Goal: Transaction & Acquisition: Book appointment/travel/reservation

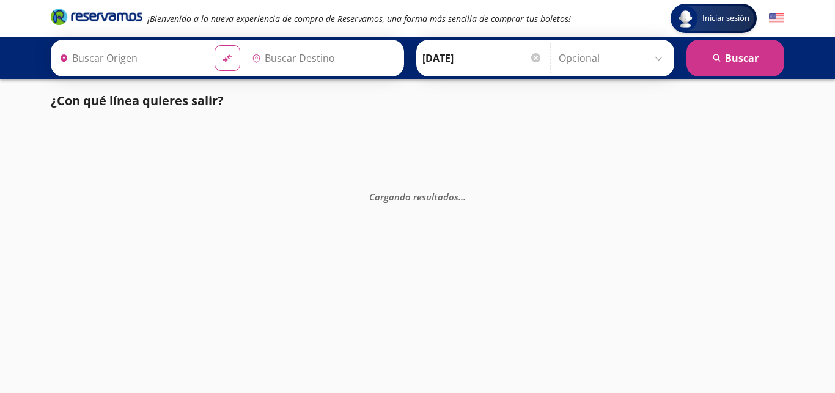
type input "[GEOGRAPHIC_DATA], [GEOGRAPHIC_DATA]"
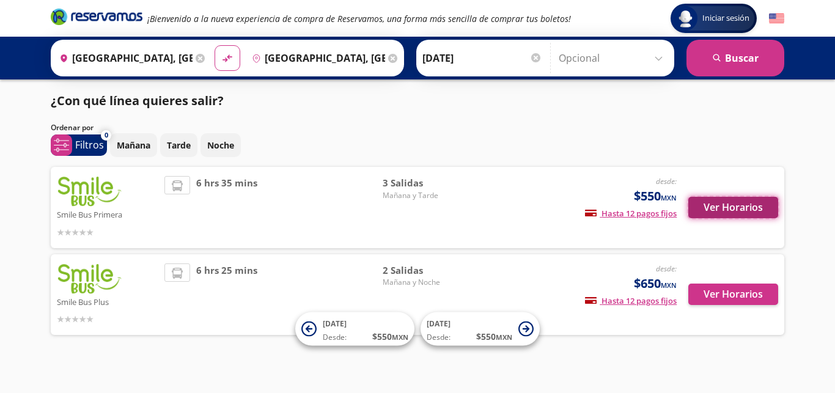
click at [728, 212] on button "Ver Horarios" at bounding box center [733, 207] width 90 height 21
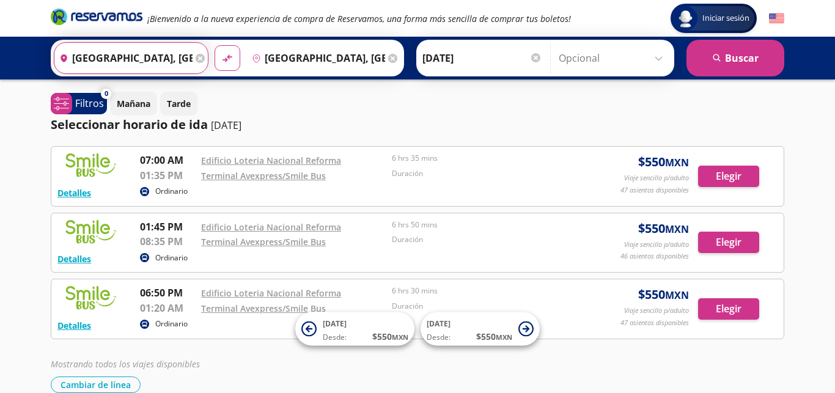
click at [145, 58] on input "[GEOGRAPHIC_DATA], [GEOGRAPHIC_DATA]" at bounding box center [123, 58] width 138 height 31
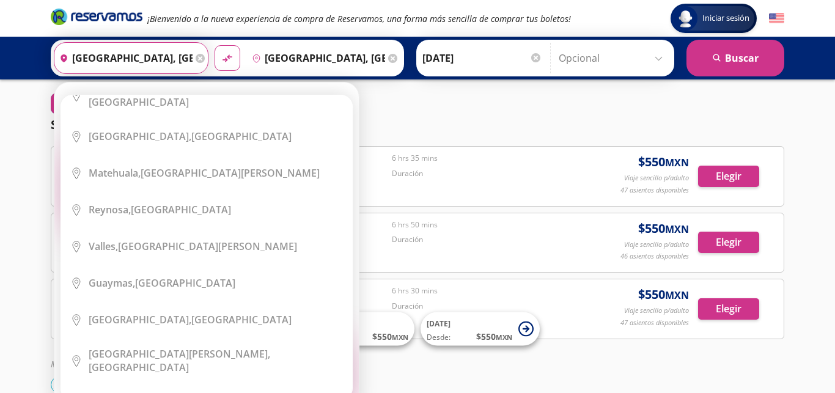
scroll to position [2046, 0]
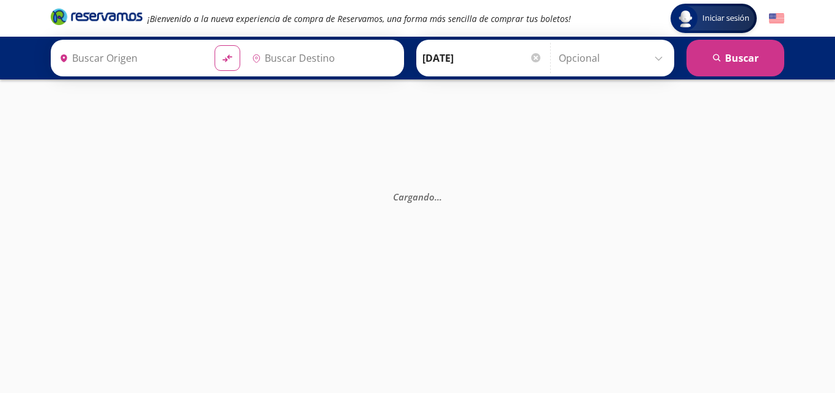
type input "[GEOGRAPHIC_DATA], [GEOGRAPHIC_DATA]"
type input "Central Autobuses Capu, [GEOGRAPHIC_DATA]"
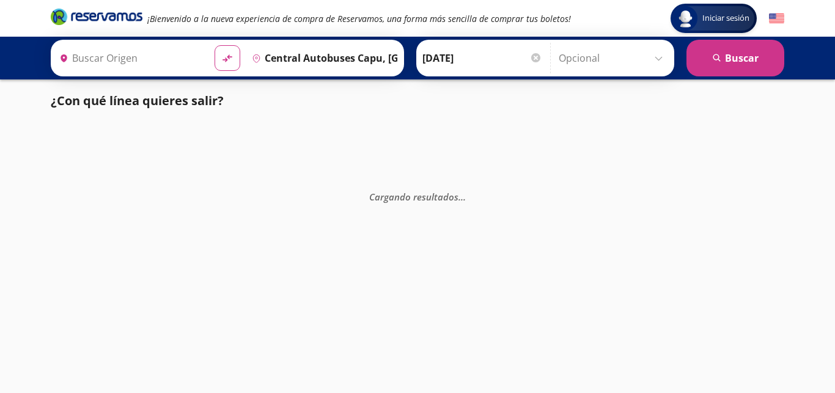
type input "[GEOGRAPHIC_DATA][PERSON_NAME] ([GEOGRAPHIC_DATA][PERSON_NAME]), [GEOGRAPHIC_DA…"
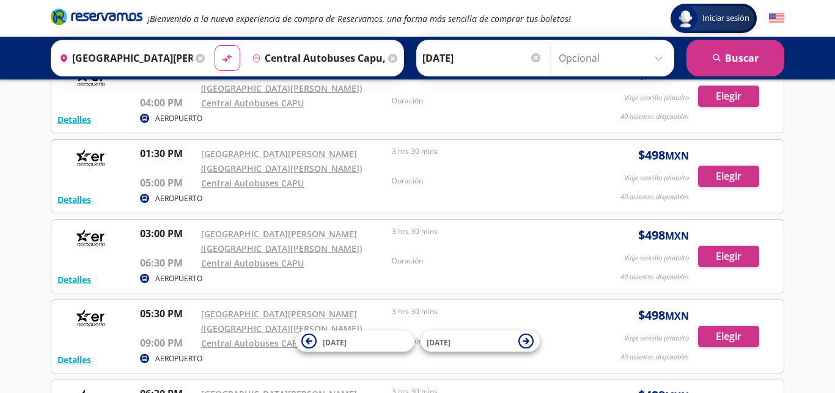
scroll to position [221, 0]
